Goal: Find specific page/section: Find specific page/section

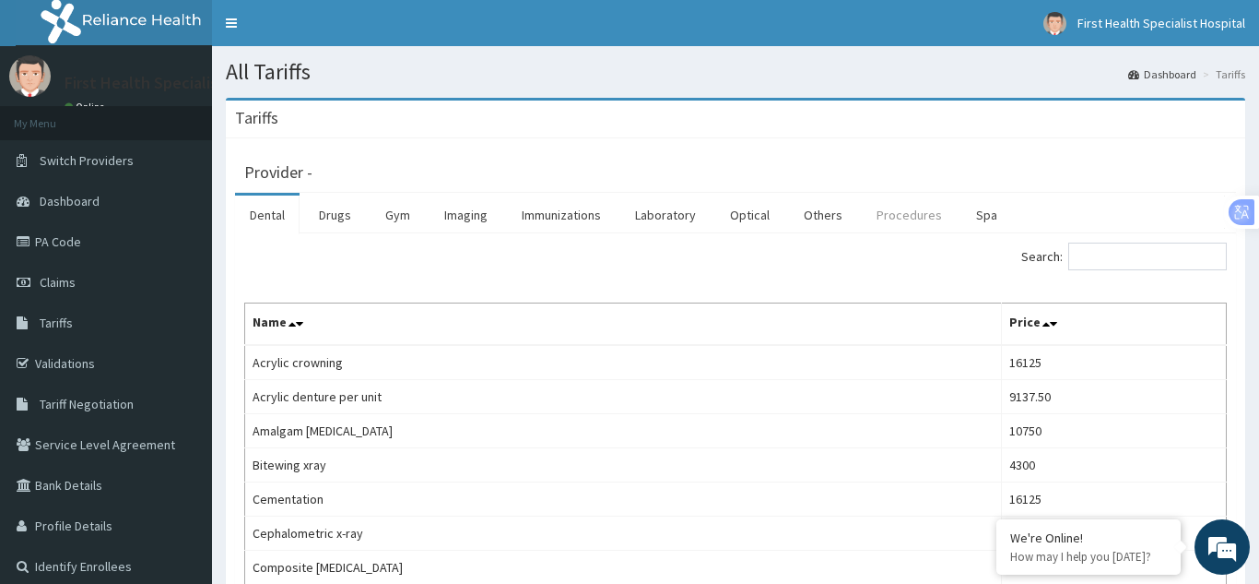
click at [898, 214] on link "Procedures" at bounding box center [909, 214] width 95 height 39
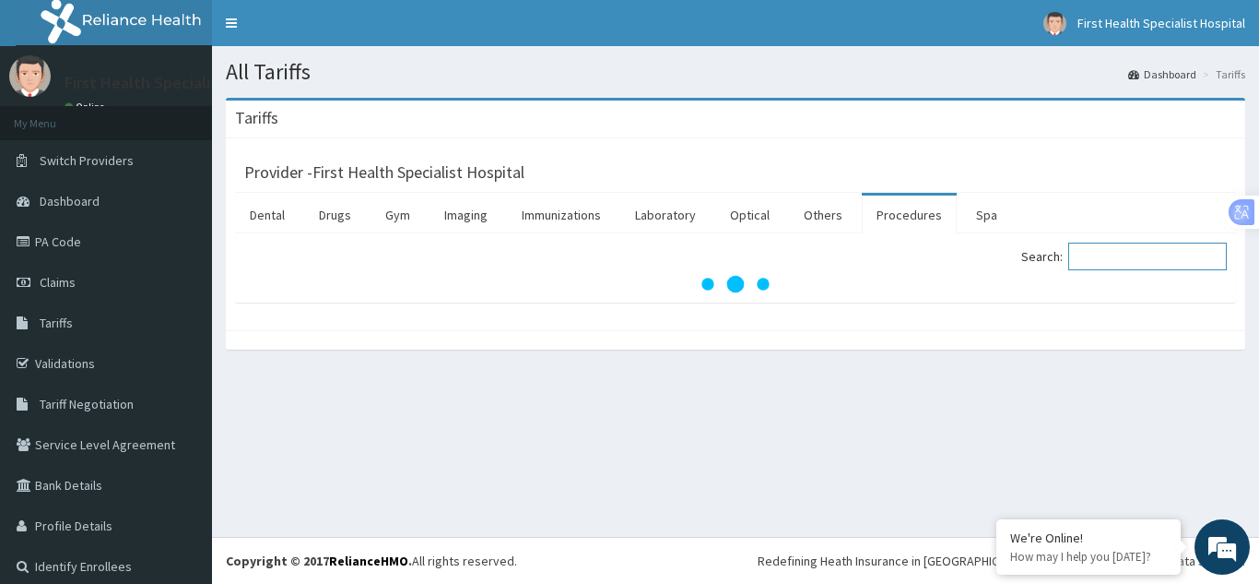
click at [1101, 254] on input "Search:" at bounding box center [1148, 256] width 159 height 28
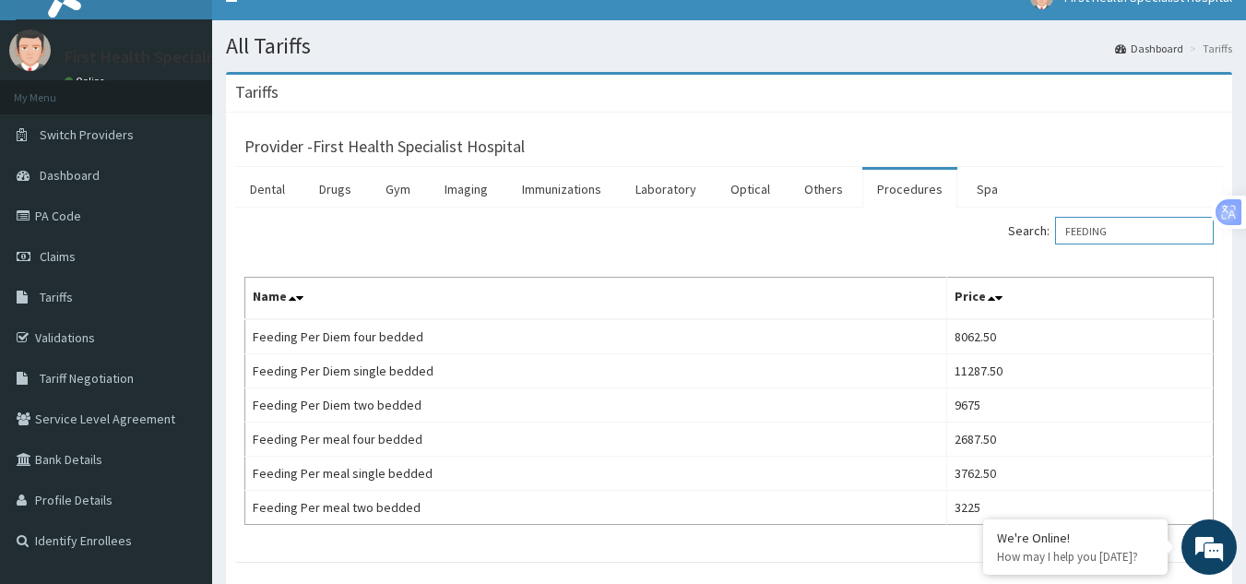
scroll to position [37, 0]
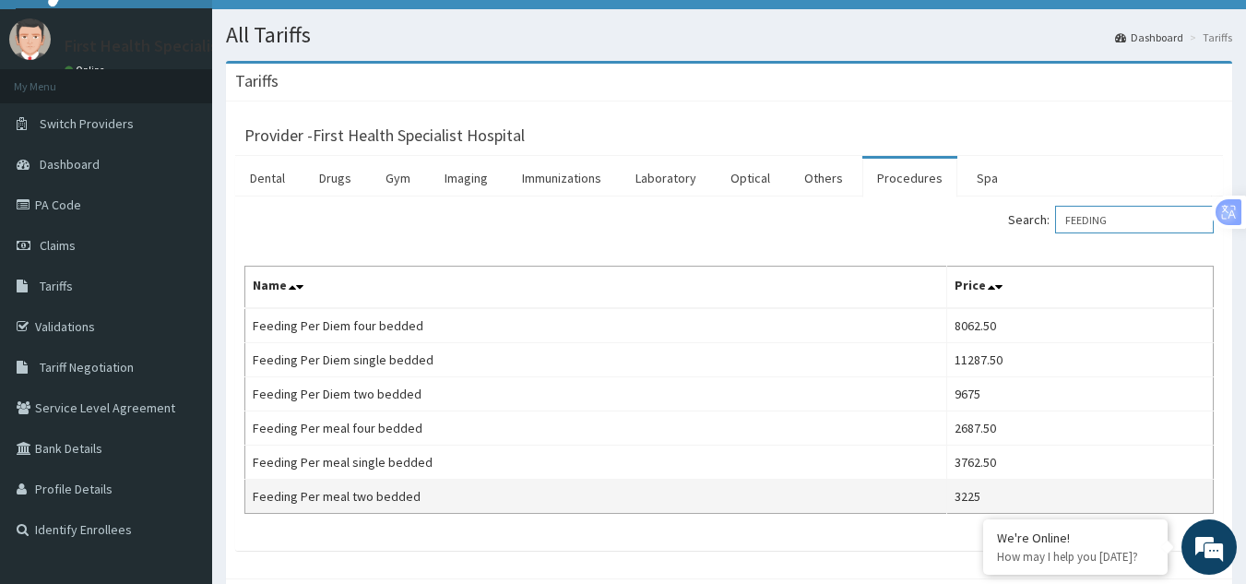
type input "FEEDING"
click at [926, 497] on td "Feeding Per meal two bedded" at bounding box center [596, 496] width 702 height 34
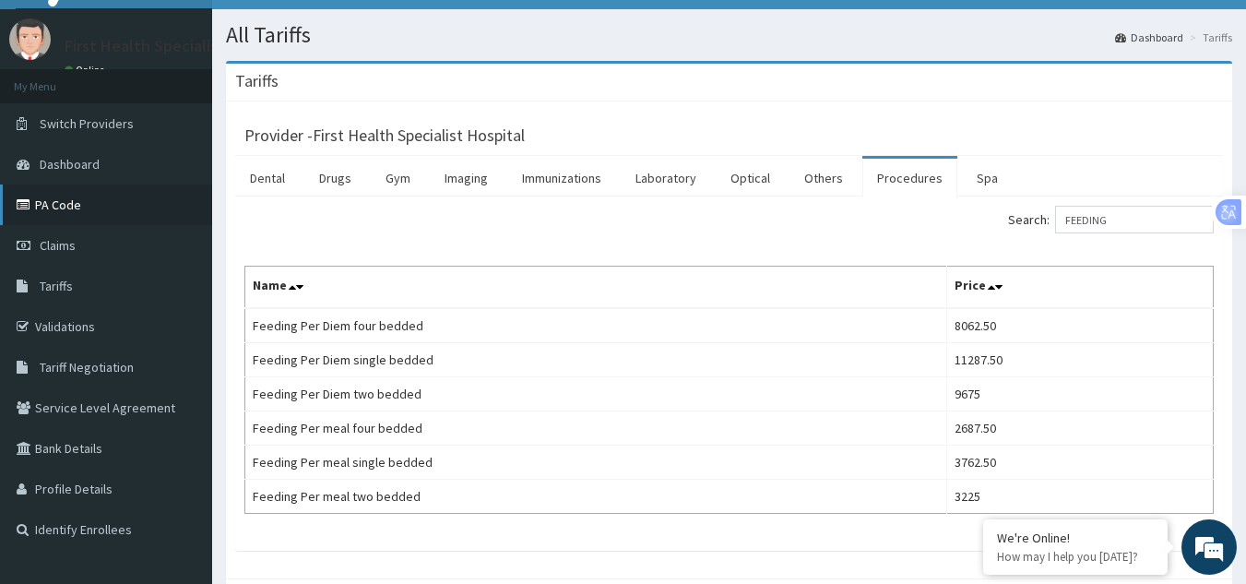
click at [63, 205] on link "PA Code" at bounding box center [106, 204] width 212 height 41
